Goal: Navigation & Orientation: Find specific page/section

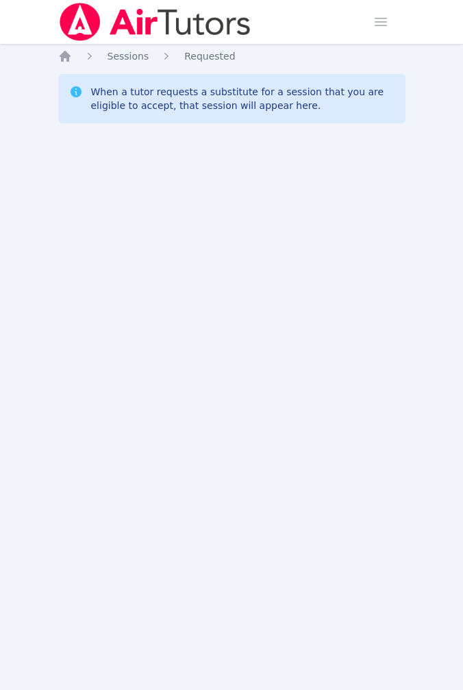
click at [195, 410] on div "Home Sessions Study Groups Students Messages Open user menu [PERSON_NAME] Open …" at bounding box center [231, 345] width 463 height 690
click at [108, 53] on span "Sessions" at bounding box center [129, 56] width 42 height 11
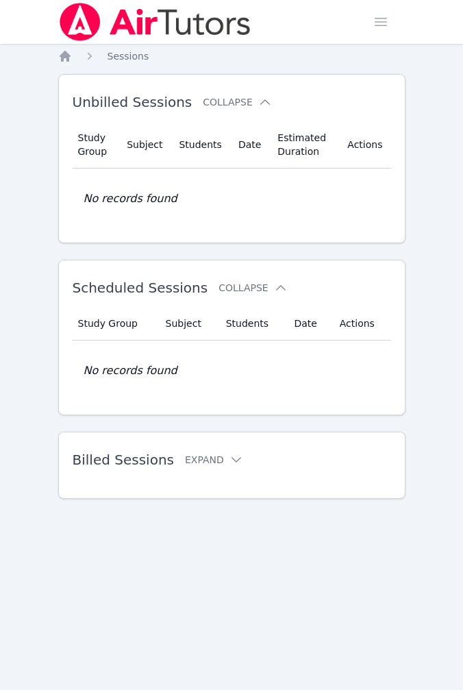
click at [56, 53] on div "Home Sessions Study Groups Students Messages Open user menu Amanda Ryan Open ma…" at bounding box center [231, 345] width 463 height 690
click at [61, 53] on icon "Breadcrumb" at bounding box center [65, 56] width 14 height 14
